Goal: Navigation & Orientation: Find specific page/section

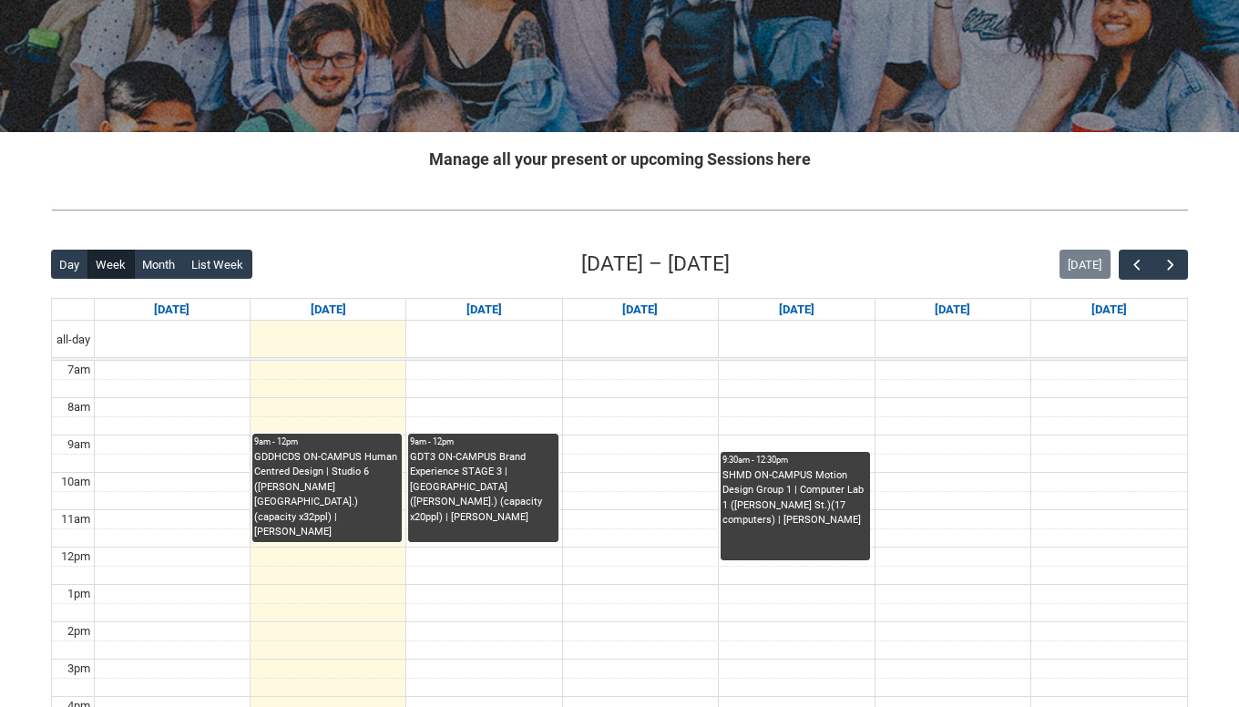
scroll to position [242, 0]
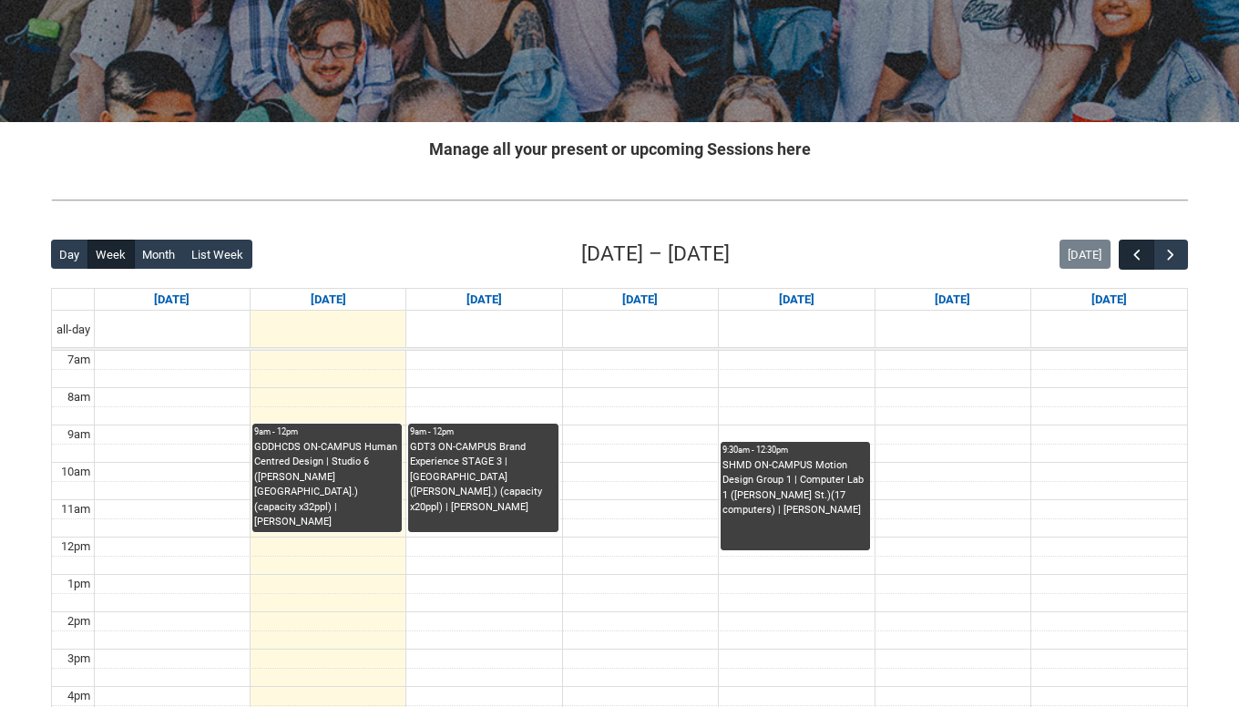
click at [1129, 261] on span "button" at bounding box center [1137, 255] width 18 height 18
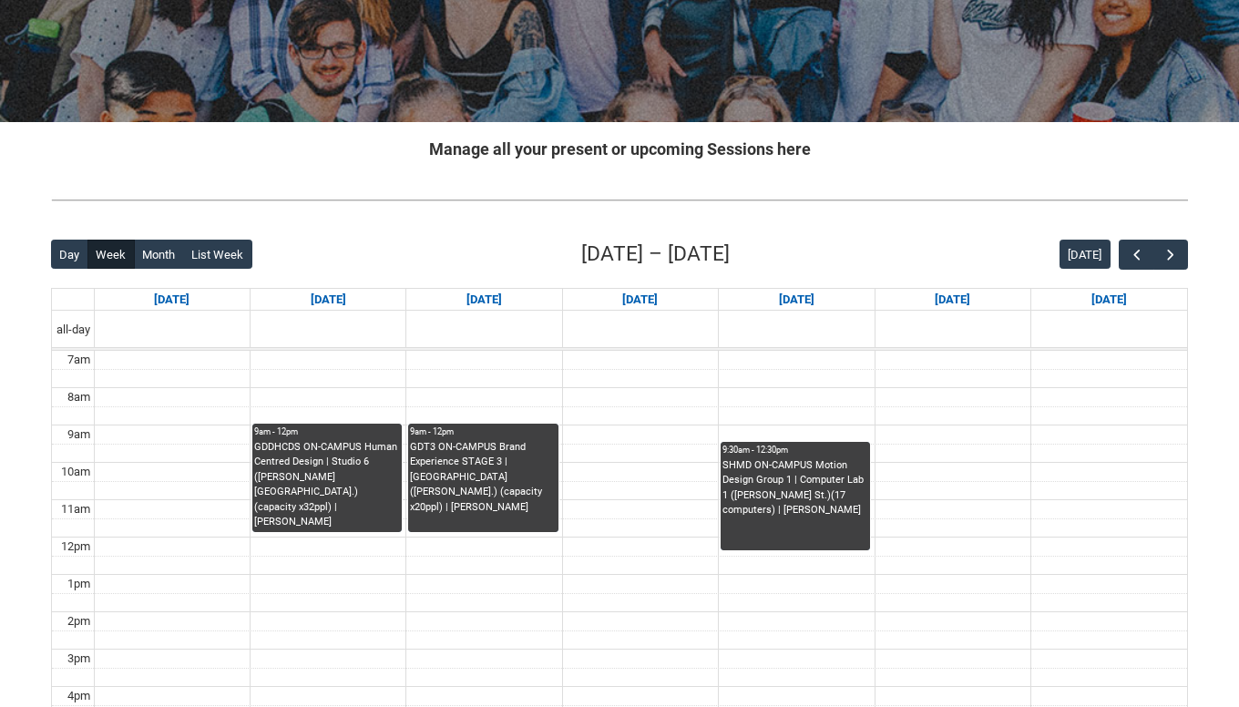
click at [1188, 256] on div "Back Loading... This page should update in a few seconds... Day Week Month List…" at bounding box center [619, 593] width 1166 height 739
click at [1184, 257] on button "button" at bounding box center [1170, 255] width 35 height 30
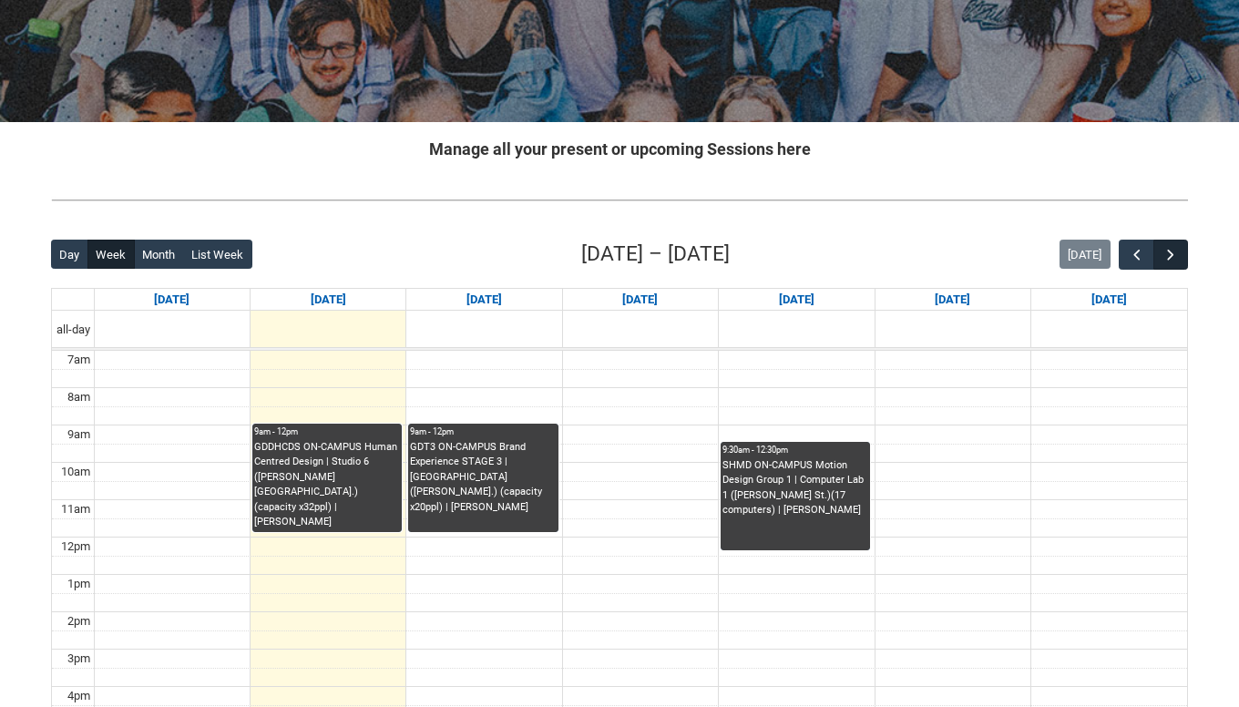
click at [1184, 257] on button "button" at bounding box center [1170, 255] width 35 height 30
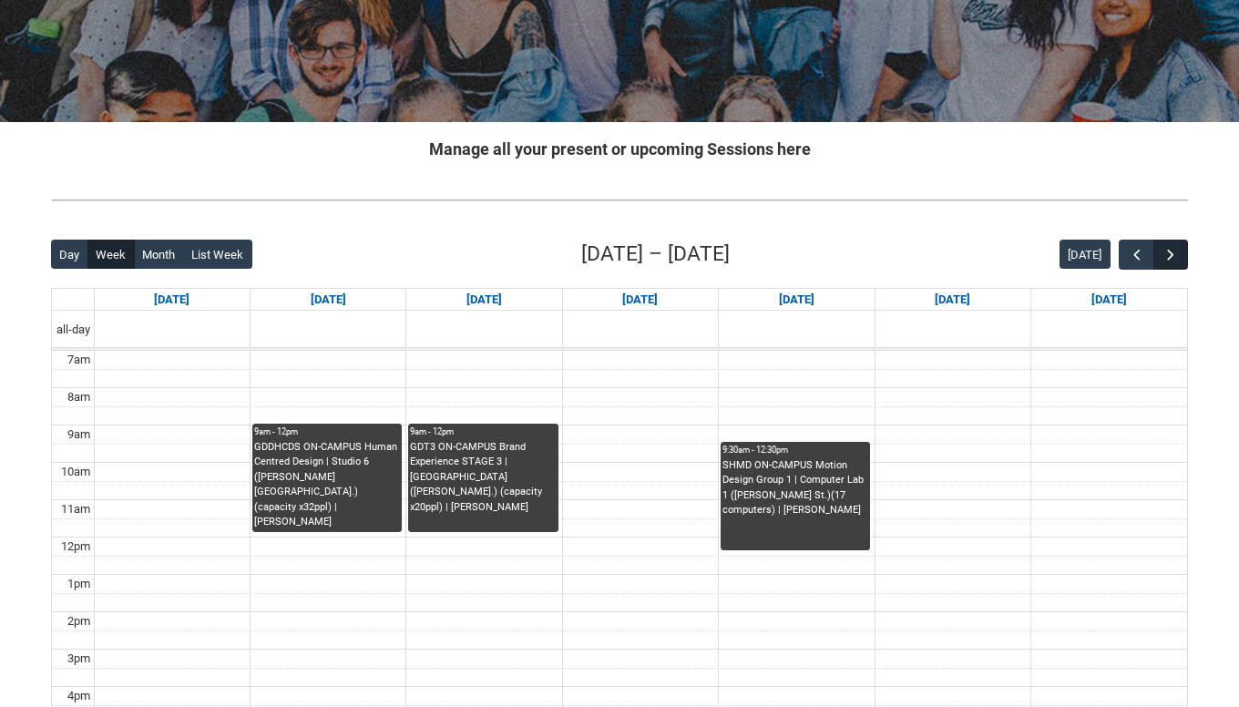
click at [1184, 258] on button "button" at bounding box center [1170, 255] width 35 height 30
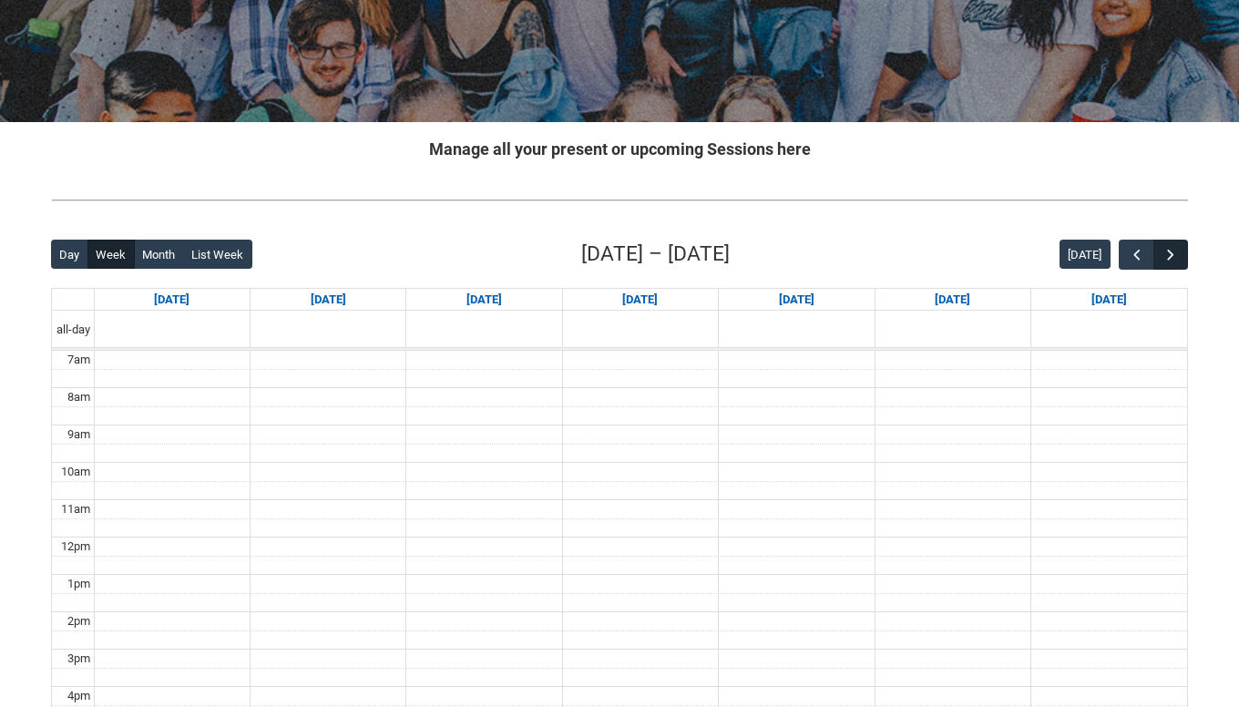
click at [1183, 258] on button "button" at bounding box center [1170, 255] width 35 height 30
click at [1183, 259] on button "button" at bounding box center [1170, 255] width 35 height 30
click at [1183, 260] on button "button" at bounding box center [1170, 255] width 35 height 30
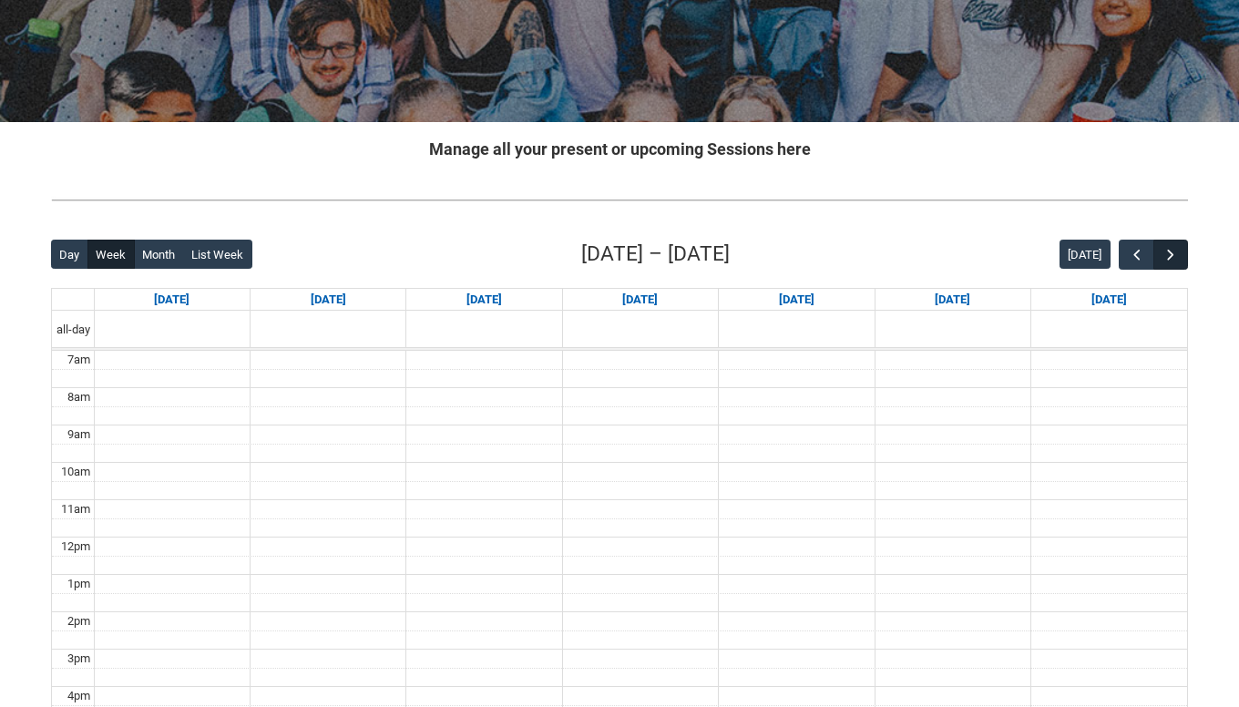
click at [1183, 260] on button "button" at bounding box center [1170, 255] width 35 height 30
click at [1183, 261] on button "button" at bounding box center [1170, 255] width 35 height 30
